Goal: Find specific page/section: Find specific page/section

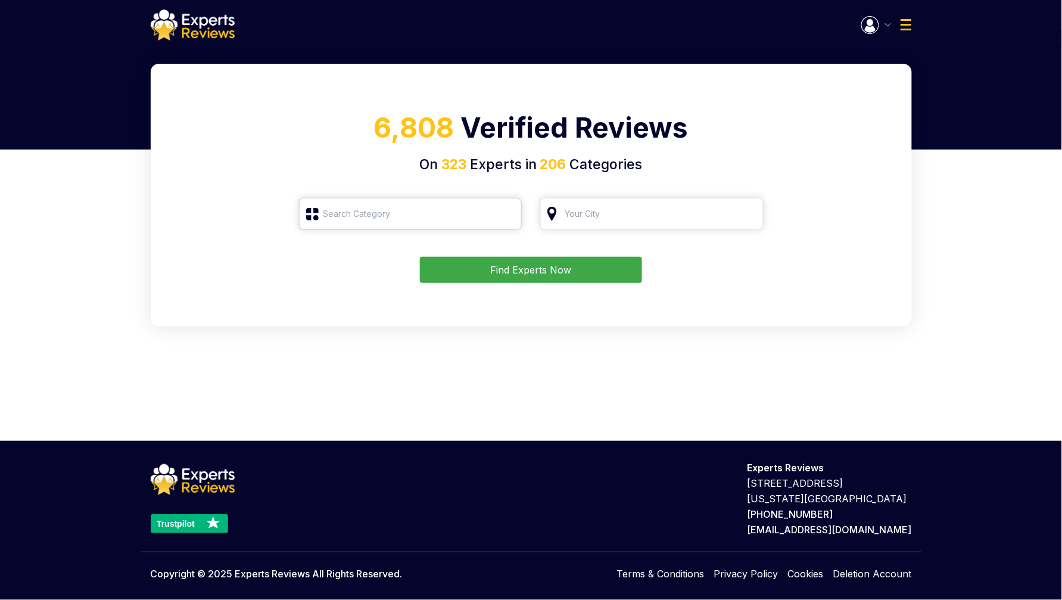
drag, startPoint x: 359, startPoint y: 225, endPoint x: 372, endPoint y: 235, distance: 17.0
click at [365, 229] on input "search" at bounding box center [410, 214] width 223 height 32
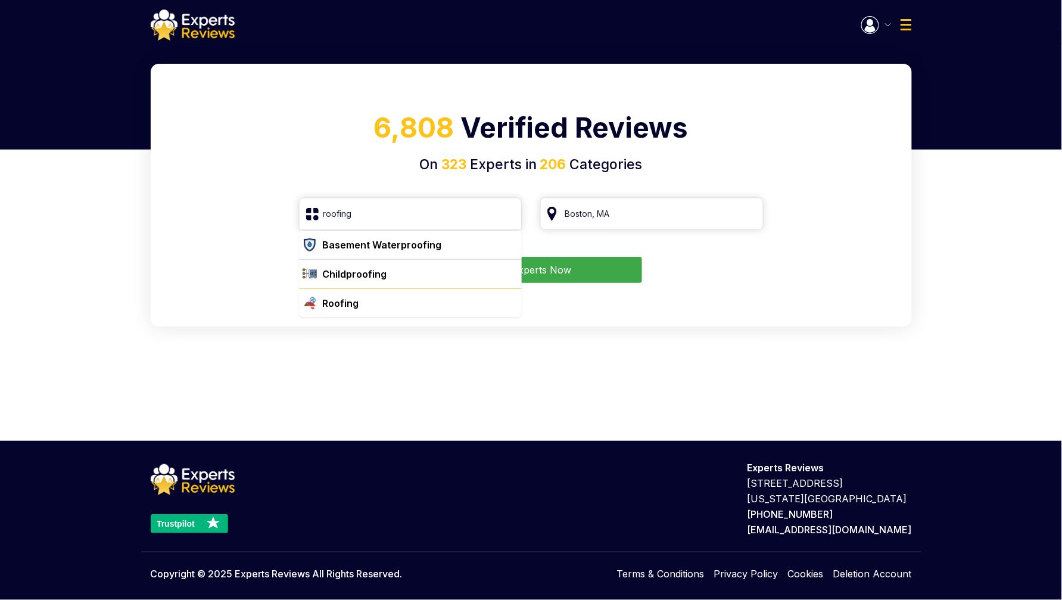
click at [368, 310] on div "Roofing" at bounding box center [418, 303] width 200 height 14
type input "Roofing"
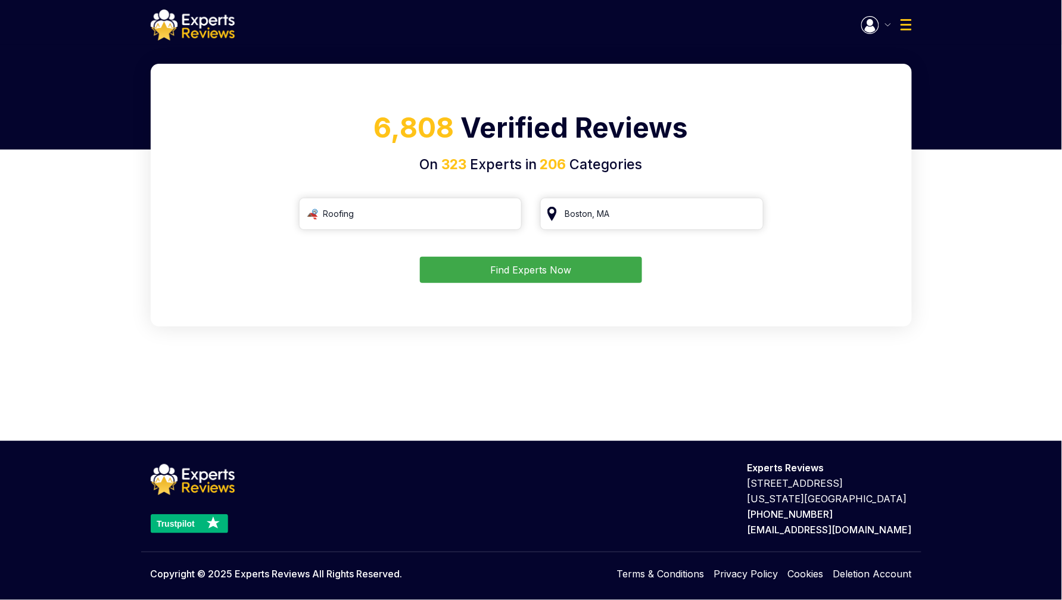
click at [534, 274] on button "Find Experts Now" at bounding box center [531, 270] width 222 height 26
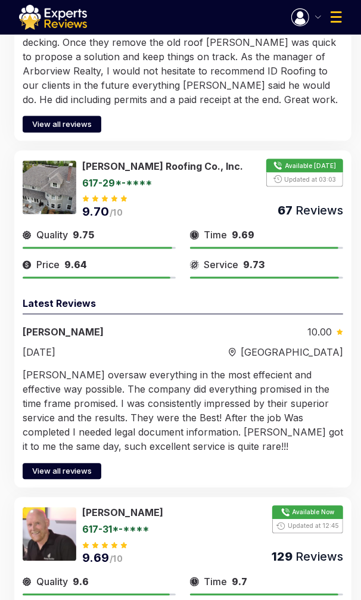
scroll to position [1712, 0]
